Goal: Task Accomplishment & Management: Manage account settings

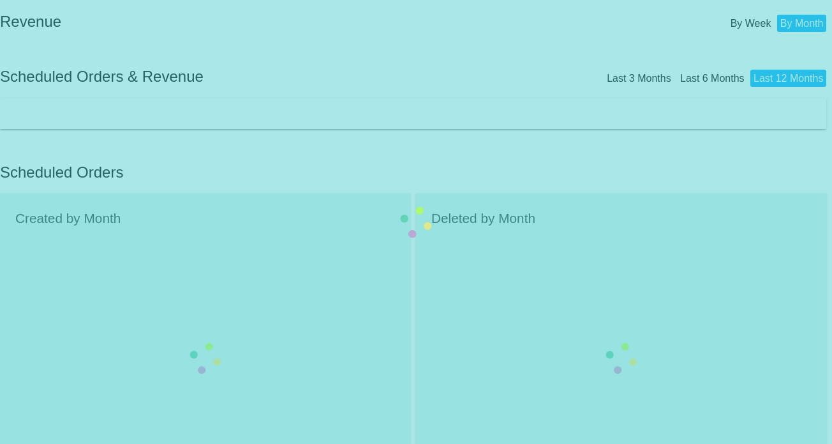
scroll to position [128, 0]
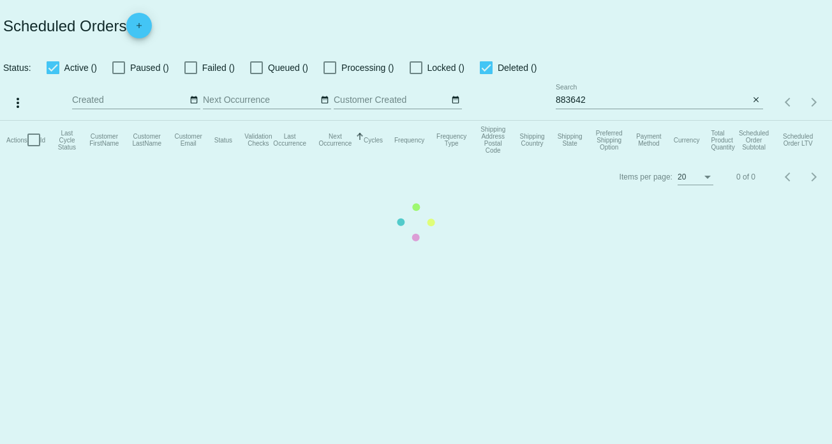
click at [614, 121] on mat-table "Actions Id Last Cycle Status Customer FirstName Customer LastName Customer Emai…" at bounding box center [416, 140] width 832 height 38
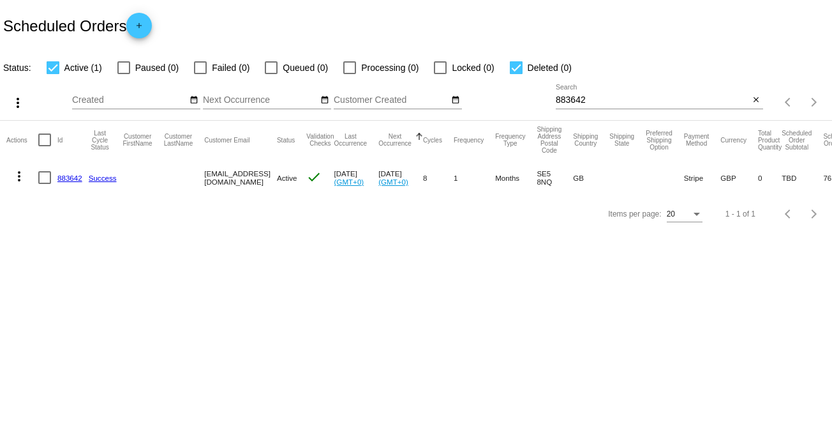
click at [74, 179] on link "883642" at bounding box center [69, 178] width 25 height 8
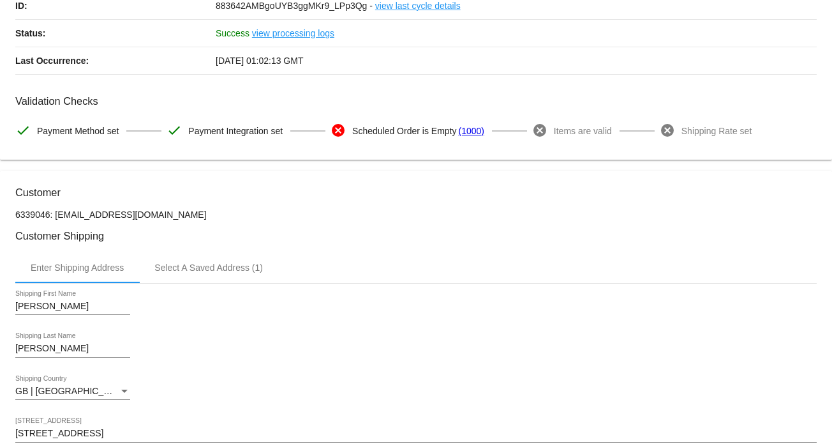
scroll to position [128, 0]
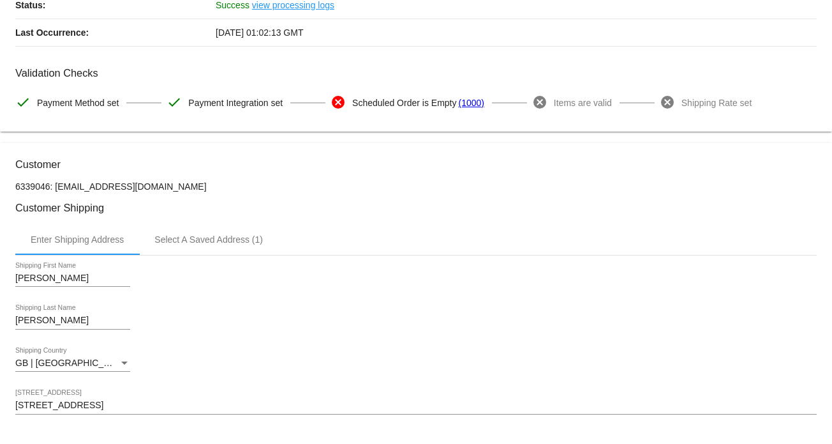
drag, startPoint x: 176, startPoint y: 191, endPoint x: 54, endPoint y: 194, distance: 121.9
copy p "[EMAIL_ADDRESS][DOMAIN_NAME]"
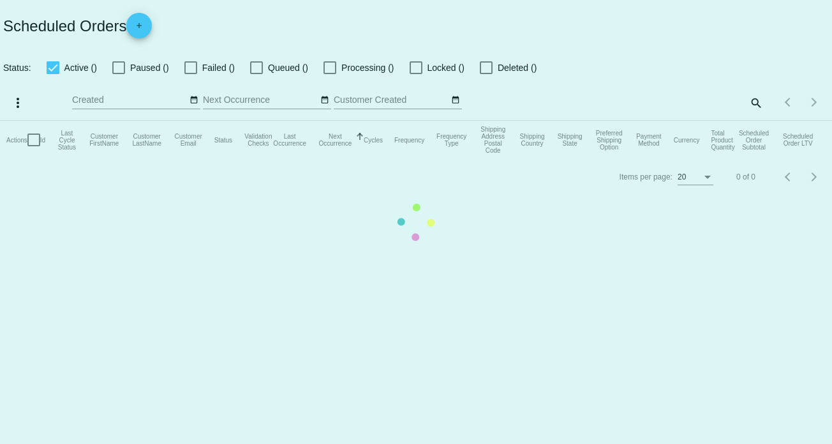
checkbox input "true"
click at [641, 121] on mat-table "Actions Id Last Cycle Status Customer FirstName Customer LastName Customer Emai…" at bounding box center [416, 140] width 832 height 38
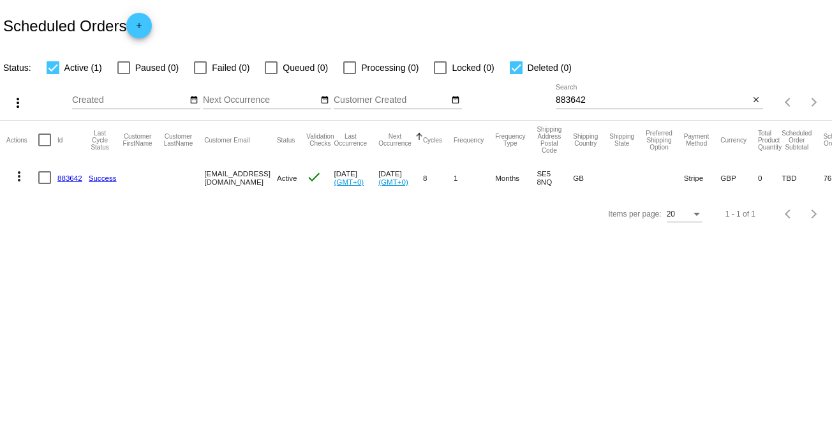
click at [613, 98] on input "883642" at bounding box center [653, 100] width 194 height 10
click at [513, 88] on div "more_vert Oct Jan Feb Mar [DATE]" at bounding box center [416, 97] width 832 height 45
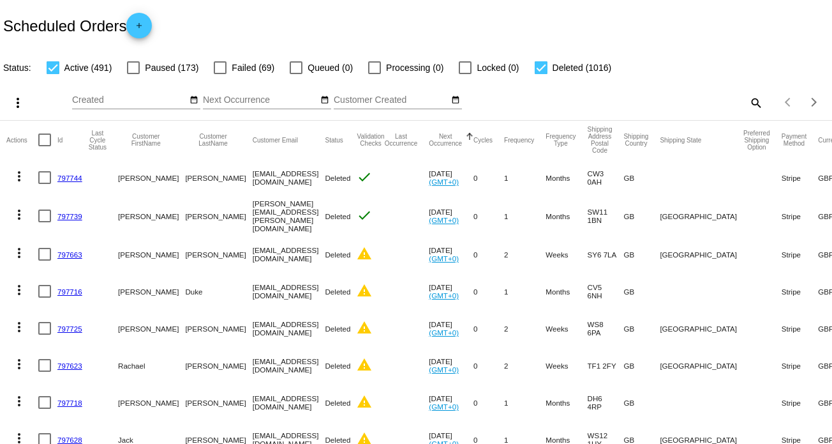
click at [763, 103] on div "Items per page: 20 1 - 20 of 1507" at bounding box center [797, 102] width 69 height 36
click at [748, 103] on mat-icon "search" at bounding box center [755, 103] width 15 height 20
click at [646, 96] on input "Search" at bounding box center [659, 100] width 207 height 10
paste input "[EMAIL_ADDRESS][DOMAIN_NAME]"
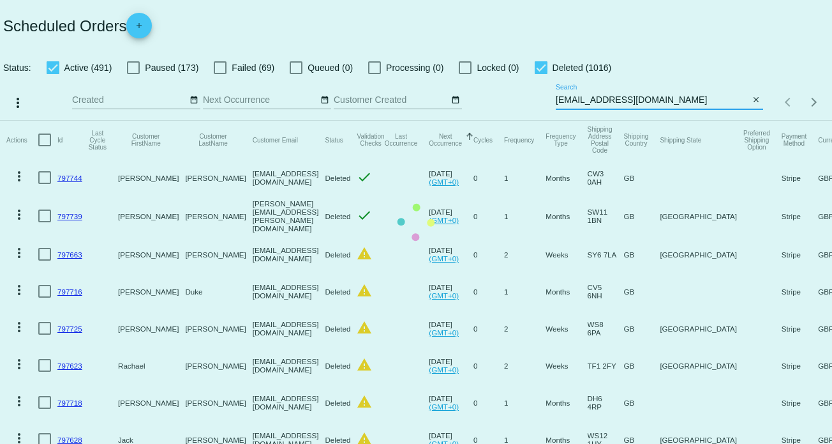
type input "[EMAIL_ADDRESS][DOMAIN_NAME]"
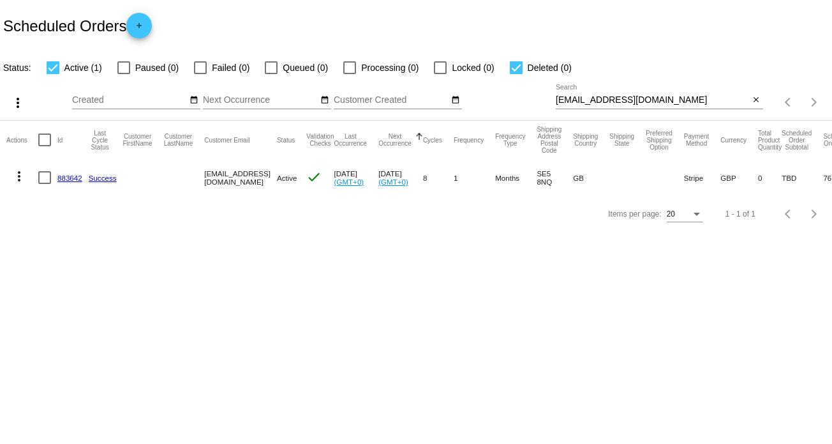
click at [71, 177] on link "883642" at bounding box center [69, 178] width 25 height 8
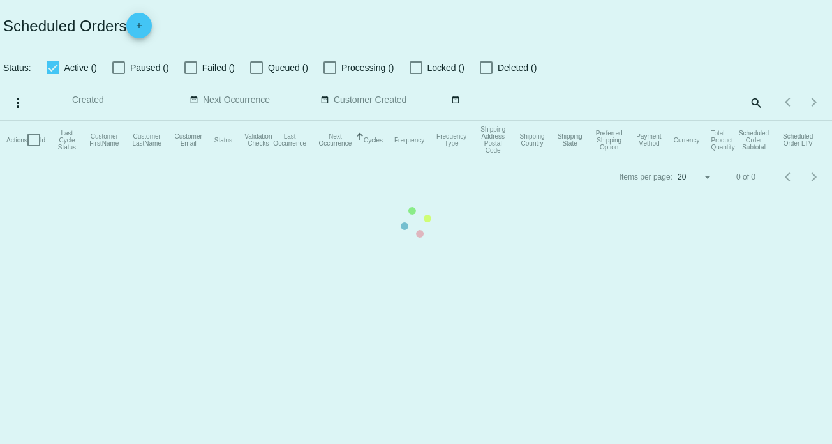
checkbox input "true"
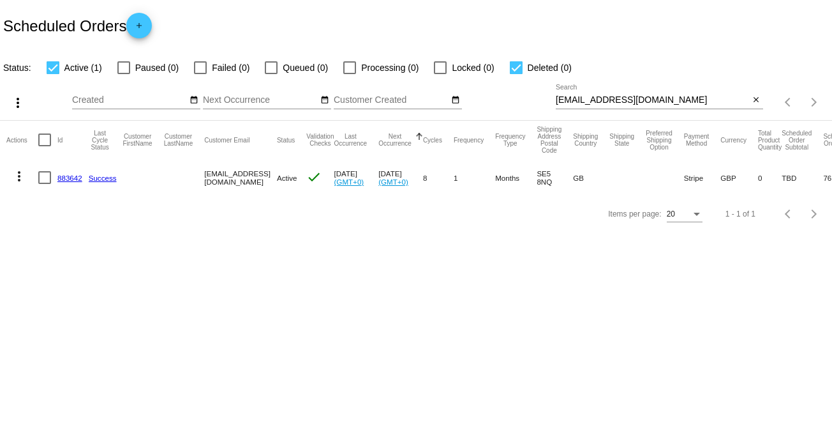
drag, startPoint x: 78, startPoint y: 177, endPoint x: 119, endPoint y: 175, distance: 40.9
click at [78, 177] on link "883642" at bounding box center [69, 178] width 25 height 8
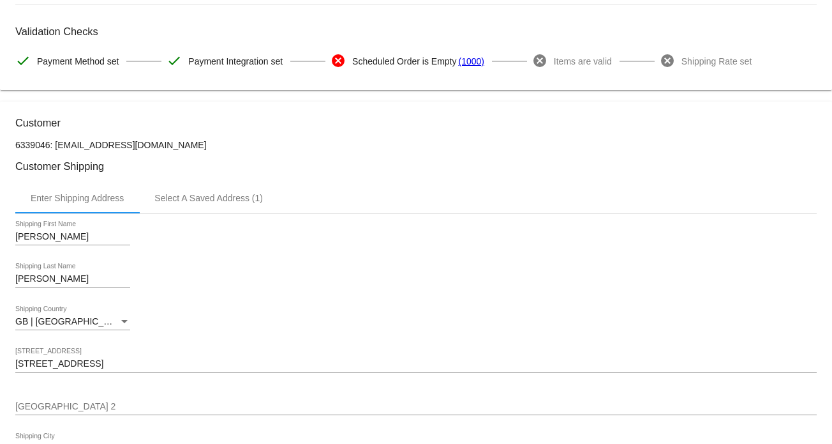
scroll to position [191, 0]
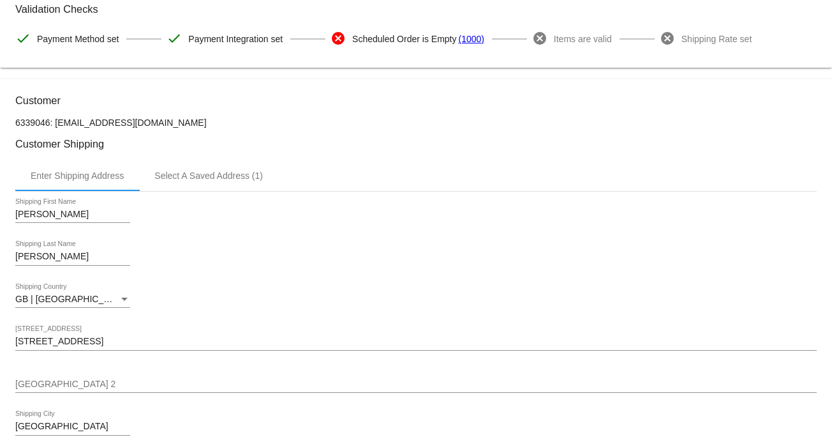
drag, startPoint x: 170, startPoint y: 128, endPoint x: 54, endPoint y: 130, distance: 115.5
click at [54, 128] on p "6339046: [EMAIL_ADDRESS][DOMAIN_NAME]" at bounding box center [416, 122] width 802 height 10
copy p "[EMAIL_ADDRESS][DOMAIN_NAME]"
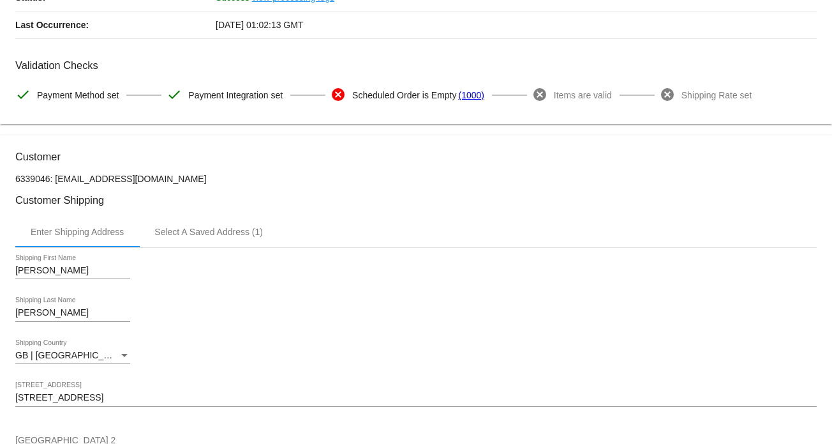
scroll to position [128, 0]
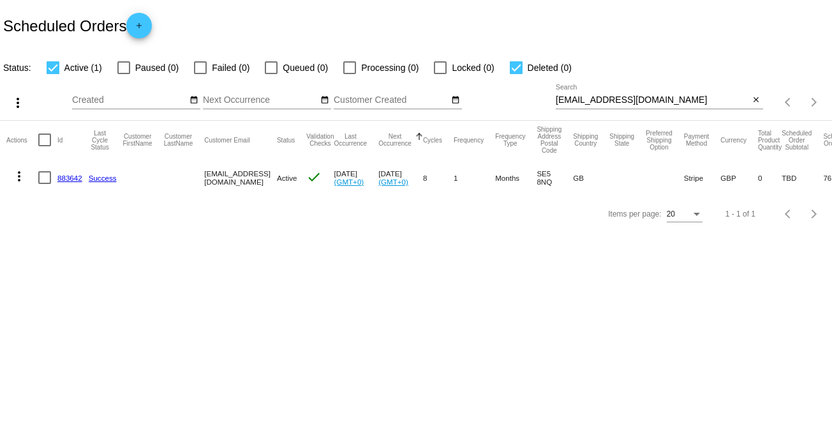
click at [216, 255] on body "Scheduled Orders add Status: Active (1) Paused (0) Failed (0) Queued (0) Proces…" at bounding box center [416, 222] width 832 height 444
click at [281, 232] on div "Items per page: 20 1 - 1 of 1" at bounding box center [416, 214] width 832 height 36
